Goal: Task Accomplishment & Management: Manage account settings

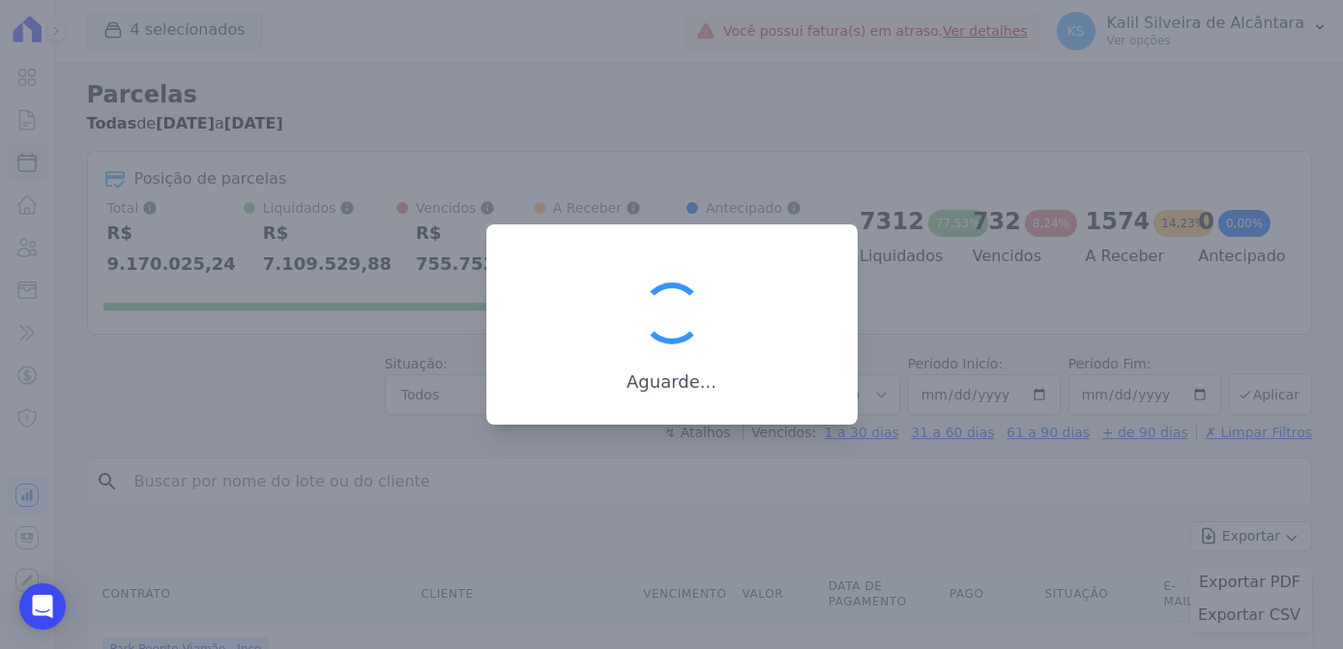
select select
click at [1198, 605] on link "Exportar CSV" at bounding box center [1251, 616] width 106 height 23
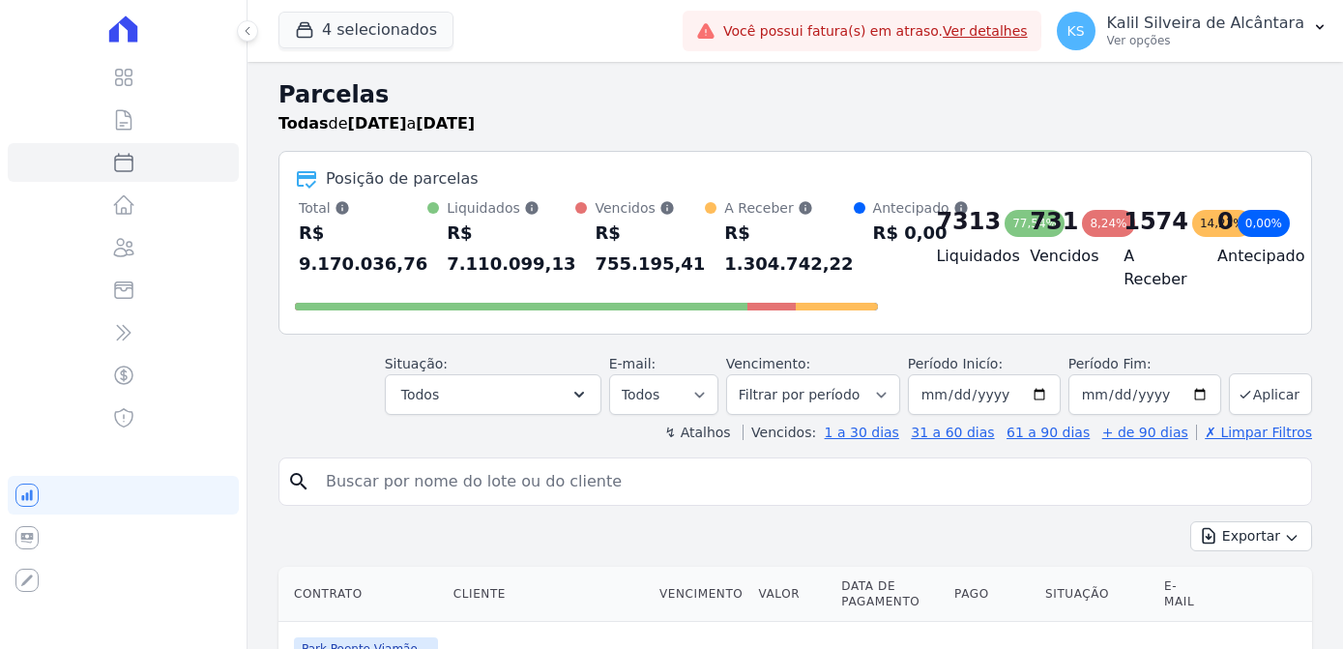
select select
